Goal: Manage account settings

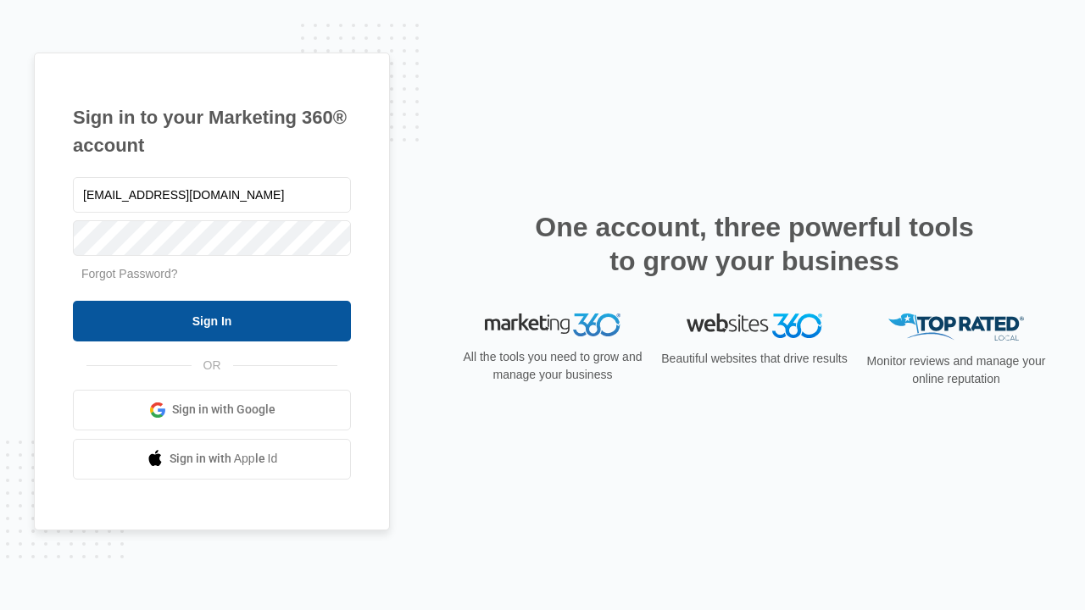
click at [212, 320] on input "Sign In" at bounding box center [212, 321] width 278 height 41
